Goal: Navigation & Orientation: Find specific page/section

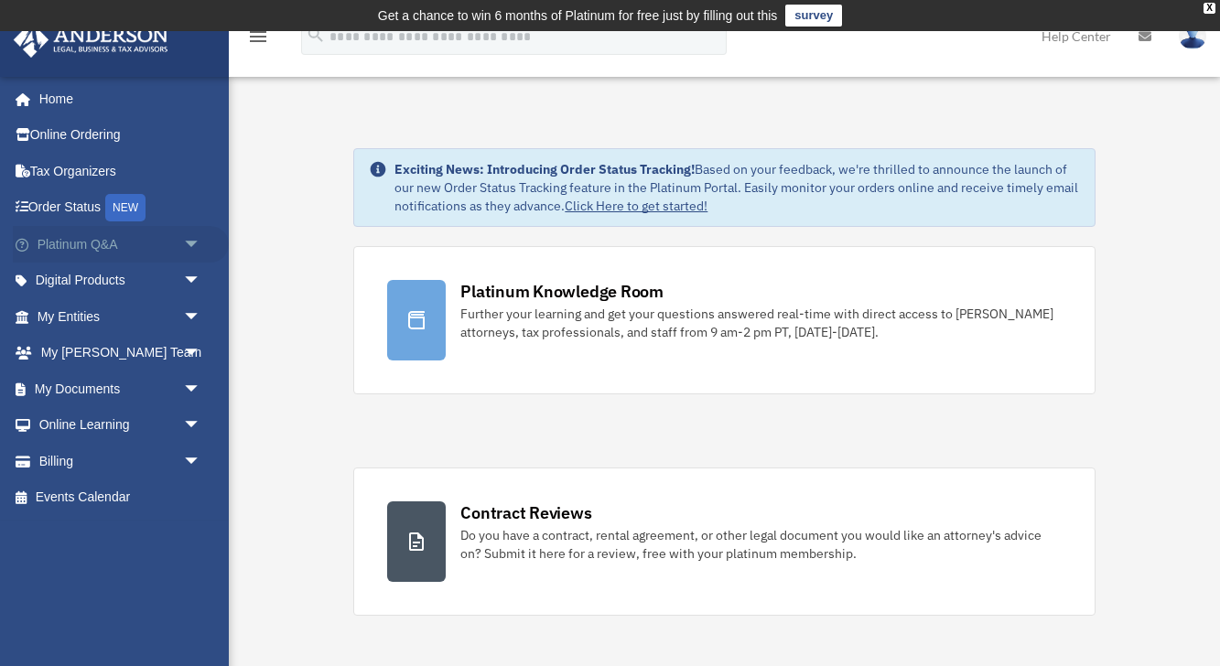
scroll to position [19, 0]
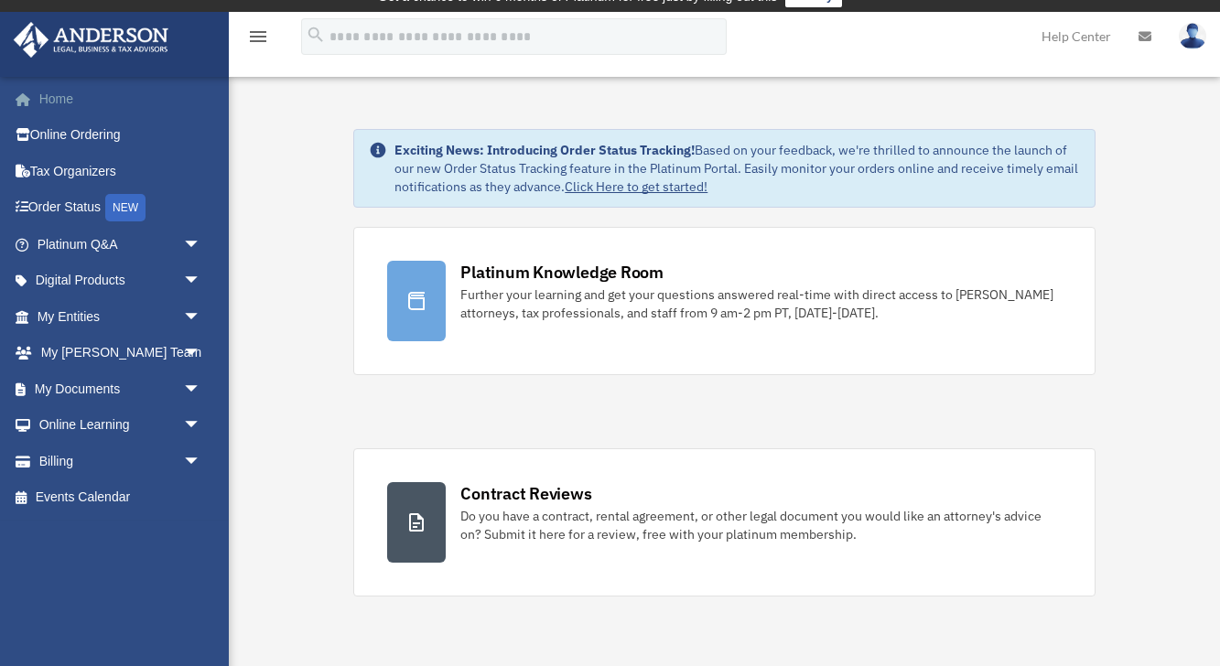
click at [58, 95] on link "Home" at bounding box center [121, 99] width 216 height 37
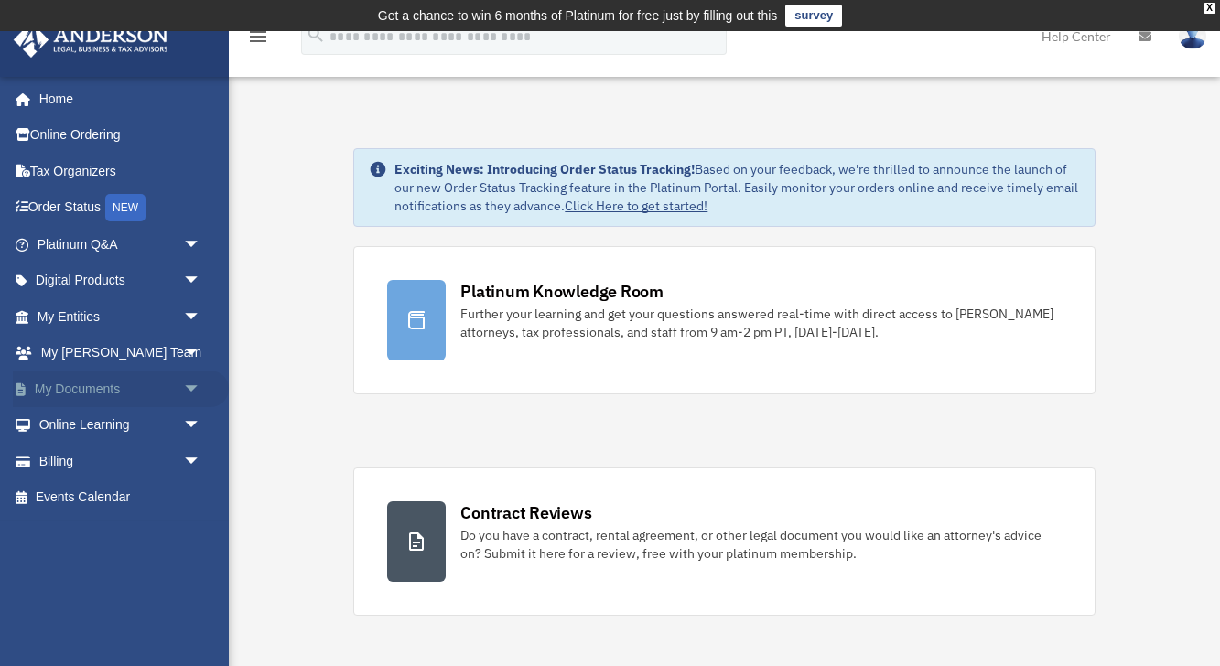
click at [69, 386] on link "My Documents arrow_drop_down" at bounding box center [121, 389] width 216 height 37
click at [193, 384] on span "arrow_drop_down" at bounding box center [201, 390] width 37 height 38
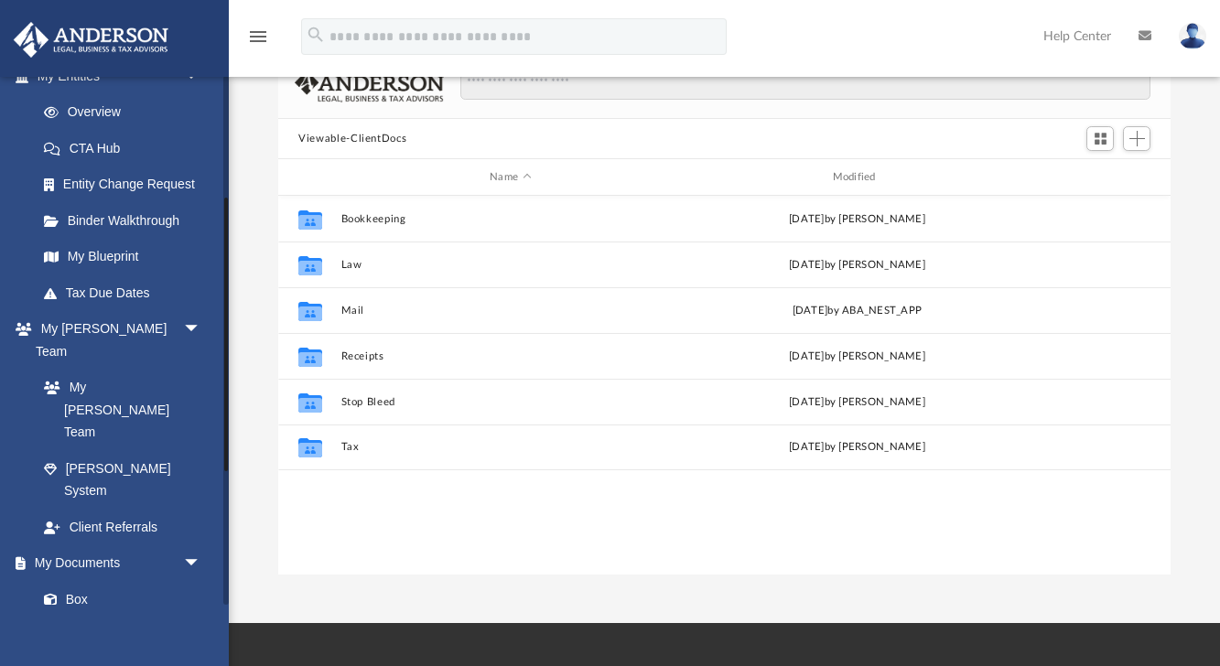
scroll to position [235, 0]
